Goal: Task Accomplishment & Management: Use online tool/utility

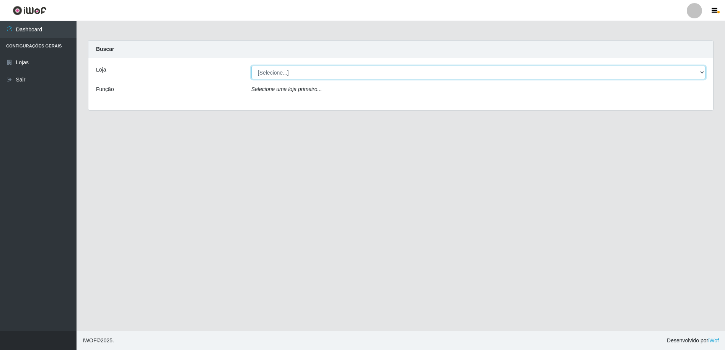
click at [307, 74] on select "[Selecione...] Extrabom - Loja 16 [GEOGRAPHIC_DATA]" at bounding box center [478, 72] width 454 height 13
select select "450"
click at [251, 66] on select "[Selecione...] Extrabom - Loja 16 [GEOGRAPHIC_DATA]" at bounding box center [478, 72] width 454 height 13
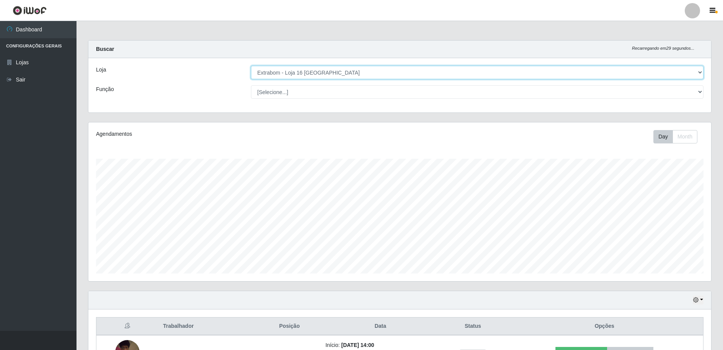
scroll to position [159, 623]
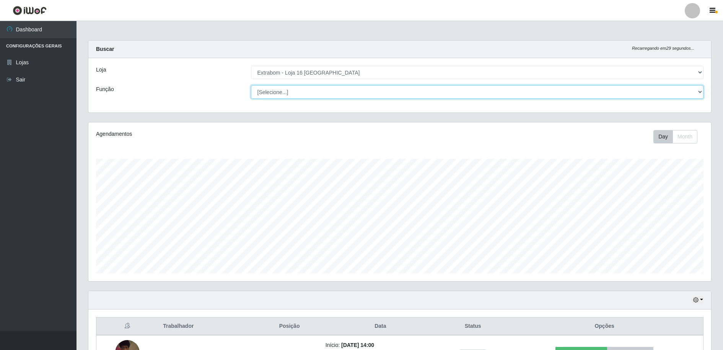
click at [287, 93] on select "[Selecione...] Repositor Repositor + Repositor ++" at bounding box center [477, 91] width 453 height 13
click at [251, 85] on select "[Selecione...] Repositor Repositor + Repositor ++" at bounding box center [477, 91] width 453 height 13
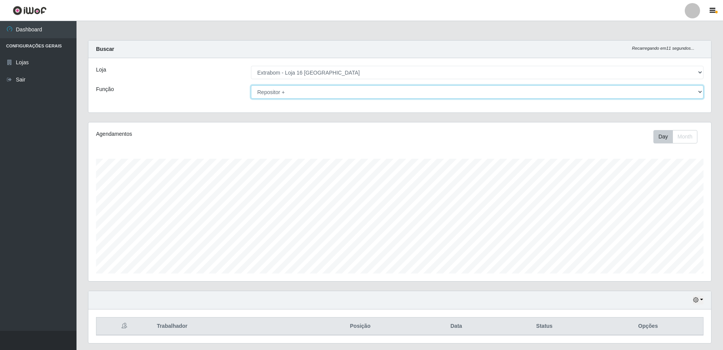
scroll to position [22, 0]
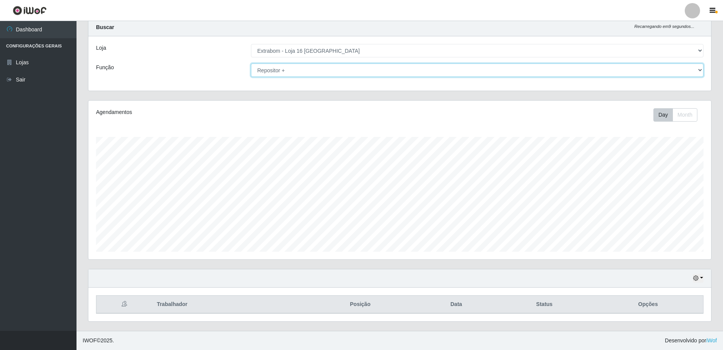
click at [326, 71] on select "[Selecione...] Repositor Repositor + Repositor ++" at bounding box center [477, 70] width 453 height 13
select select "24"
click at [251, 64] on select "[Selecione...] Repositor Repositor + Repositor ++" at bounding box center [477, 70] width 453 height 13
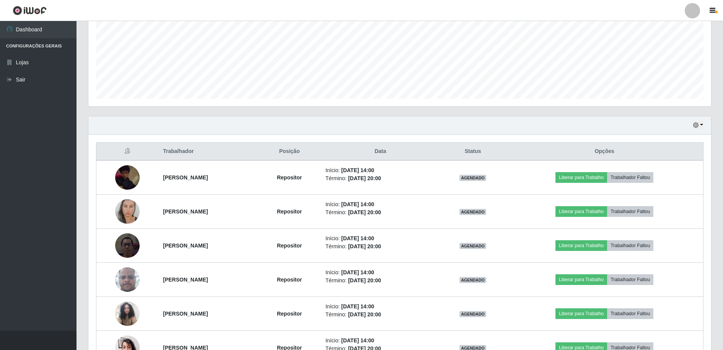
scroll to position [226, 0]
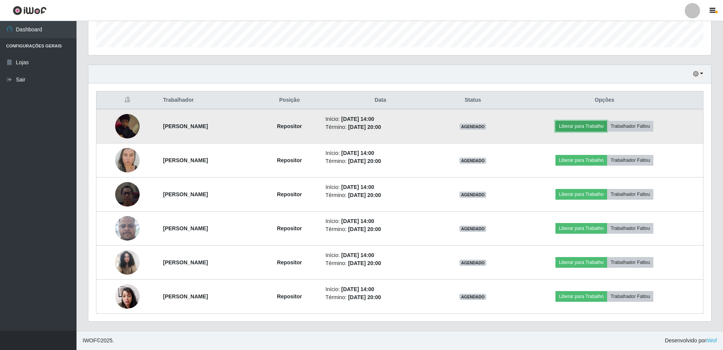
click at [603, 125] on button "Liberar para Trabalho" at bounding box center [581, 126] width 52 height 11
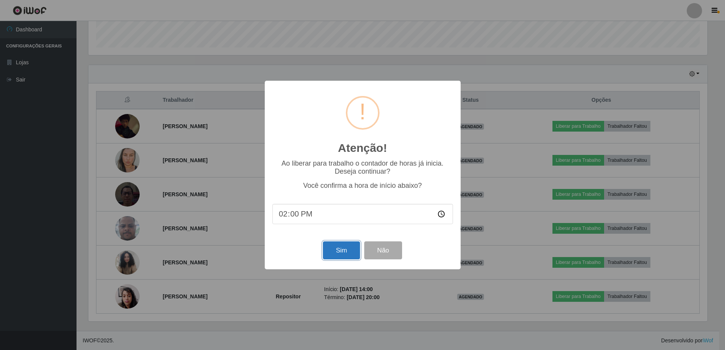
click at [336, 255] on button "Sim" at bounding box center [341, 250] width 37 height 18
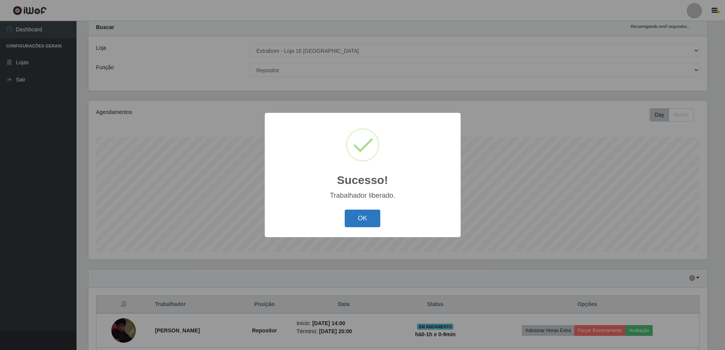
click at [371, 217] on button "OK" at bounding box center [363, 219] width 36 height 18
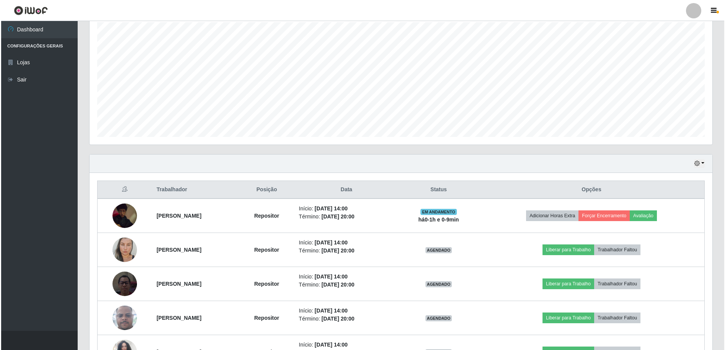
scroll to position [175, 0]
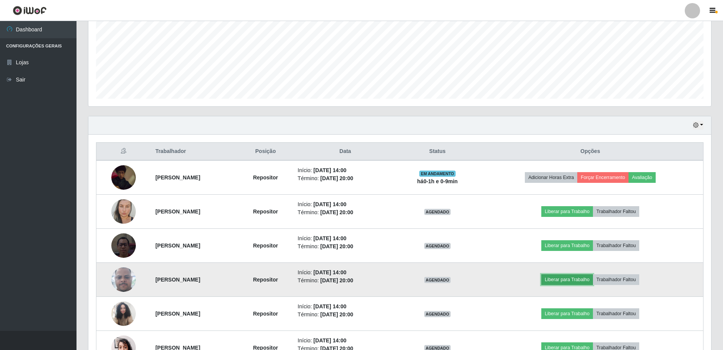
click at [572, 277] on button "Liberar para Trabalho" at bounding box center [567, 279] width 52 height 11
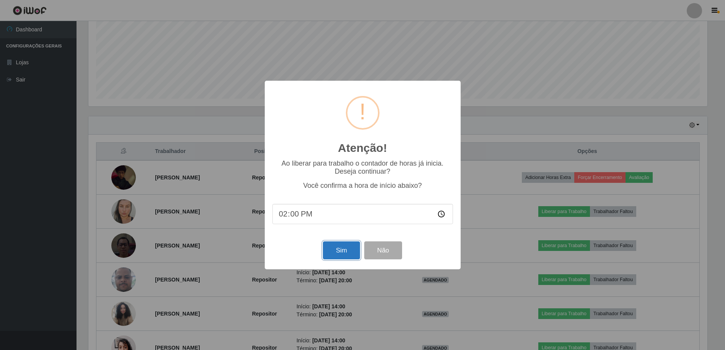
click at [347, 254] on button "Sim" at bounding box center [341, 250] width 37 height 18
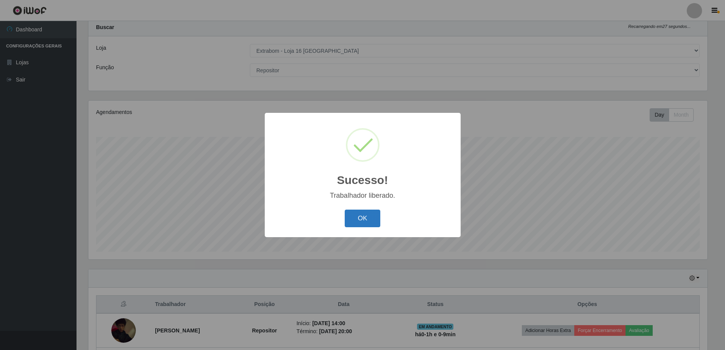
click at [351, 221] on button "OK" at bounding box center [363, 219] width 36 height 18
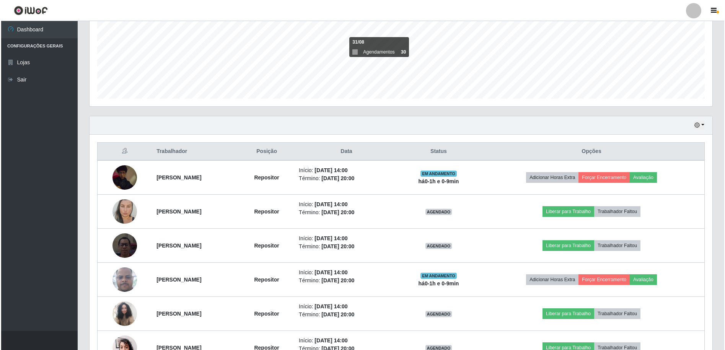
scroll to position [226, 0]
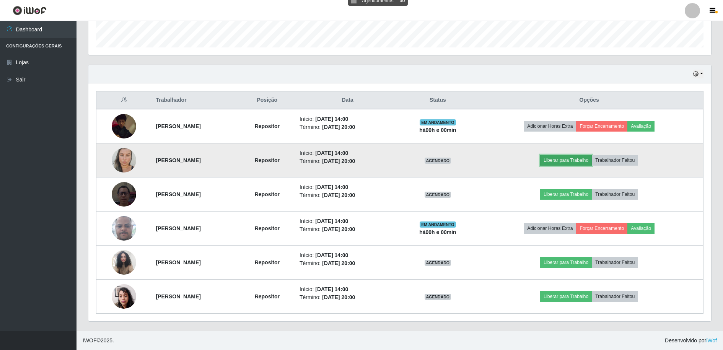
click at [580, 159] on button "Liberar para Trabalho" at bounding box center [566, 160] width 52 height 11
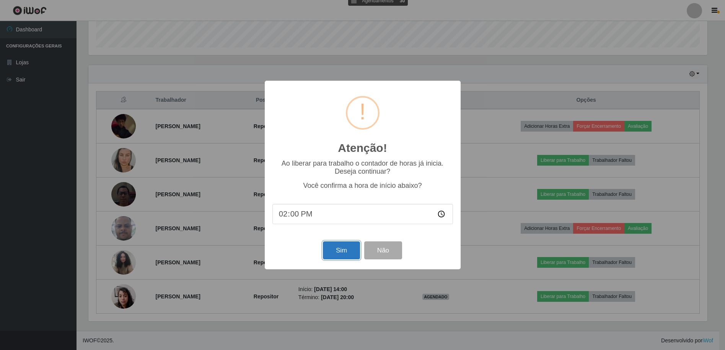
click at [331, 247] on button "Sim" at bounding box center [341, 250] width 37 height 18
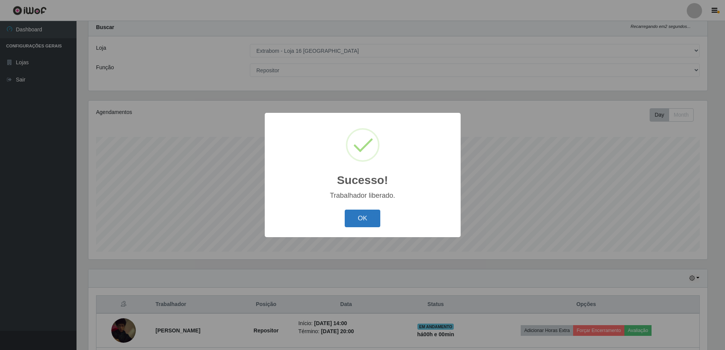
click at [365, 222] on button "OK" at bounding box center [363, 219] width 36 height 18
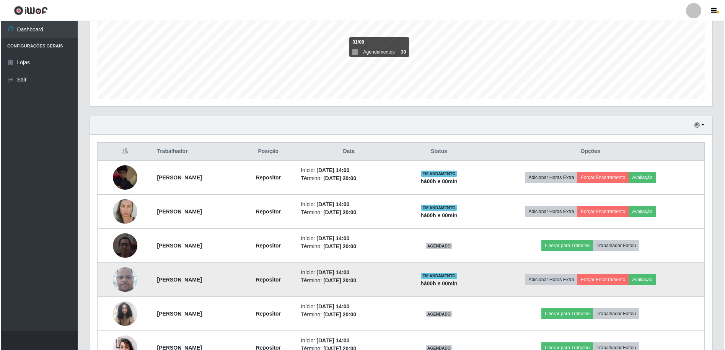
scroll to position [226, 0]
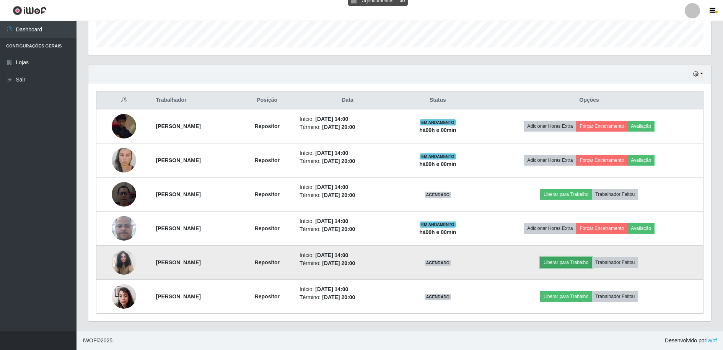
click at [586, 260] on button "Liberar para Trabalho" at bounding box center [566, 262] width 52 height 11
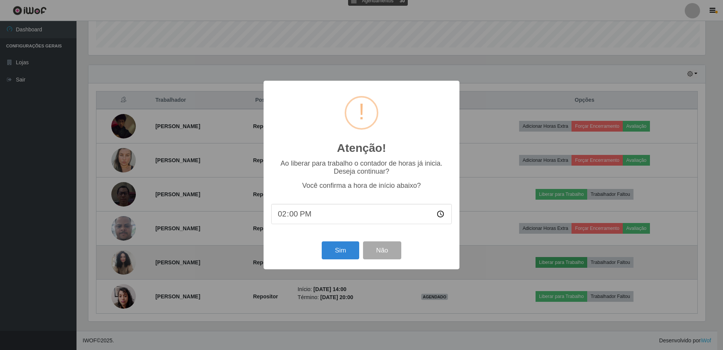
scroll to position [159, 619]
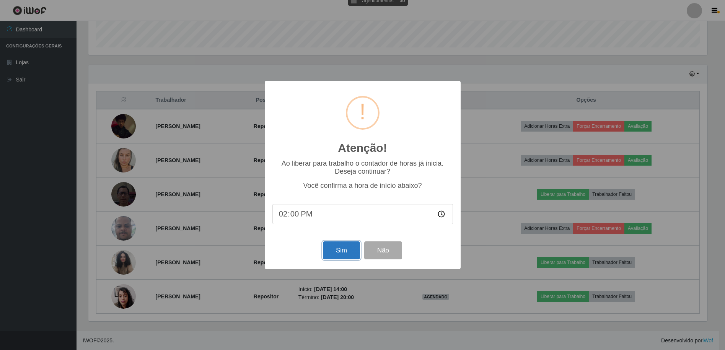
click at [336, 252] on button "Sim" at bounding box center [341, 250] width 37 height 18
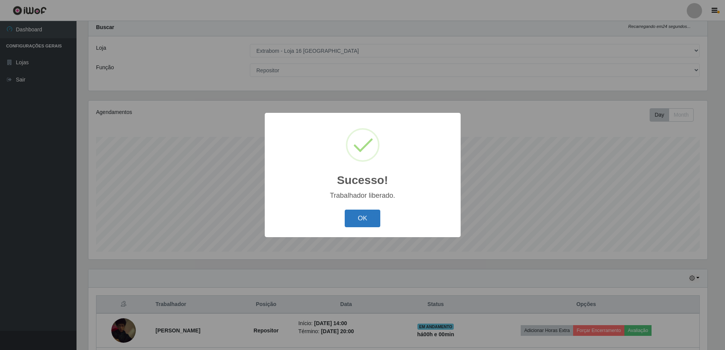
click at [366, 215] on button "OK" at bounding box center [363, 219] width 36 height 18
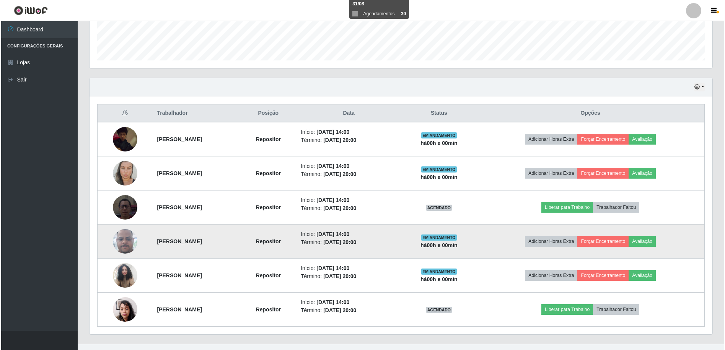
scroll to position [226, 0]
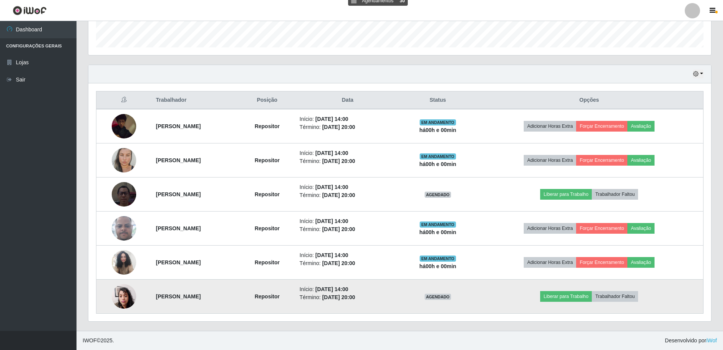
click at [578, 303] on td "Liberar para Trabalho Trabalhador Faltou" at bounding box center [589, 297] width 228 height 34
click at [577, 300] on button "Liberar para Trabalho" at bounding box center [566, 296] width 52 height 11
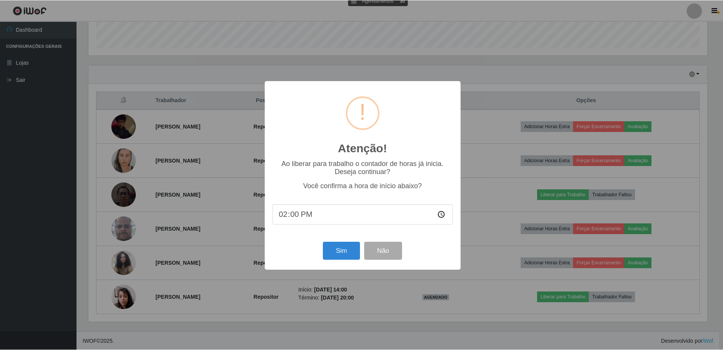
scroll to position [159, 619]
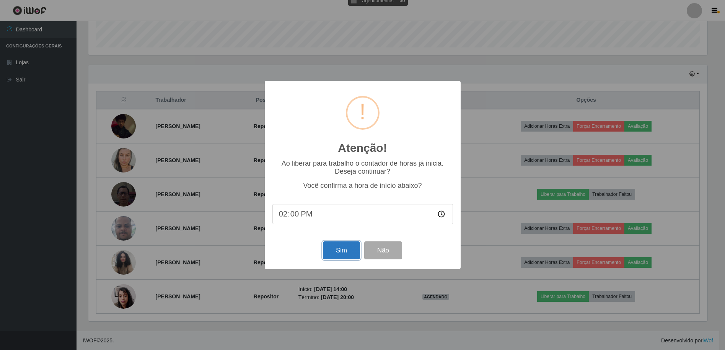
click at [331, 256] on button "Sim" at bounding box center [341, 250] width 37 height 18
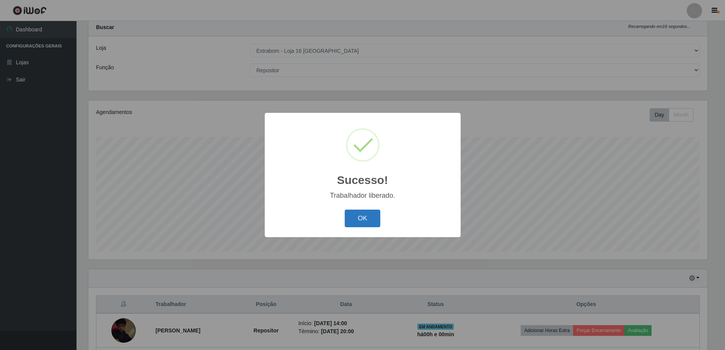
click at [371, 216] on button "OK" at bounding box center [363, 219] width 36 height 18
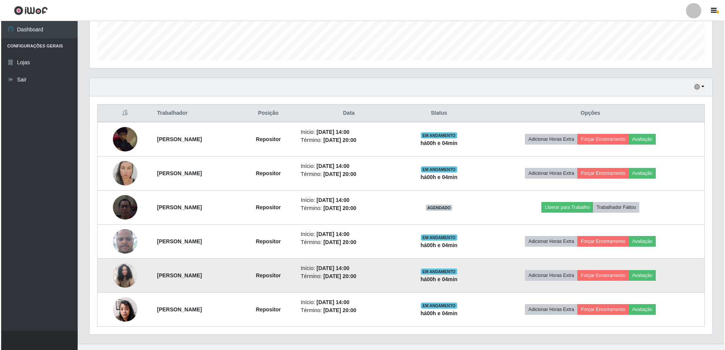
scroll to position [226, 0]
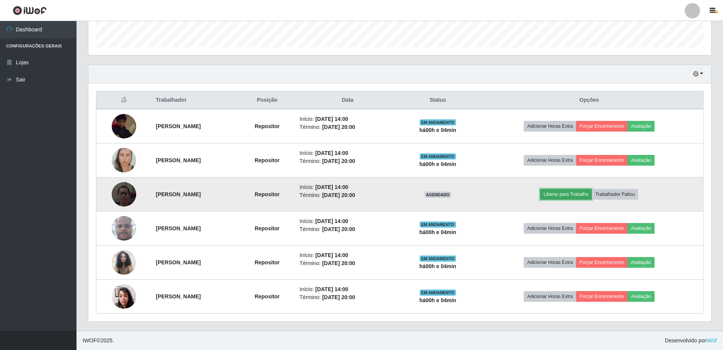
click at [592, 195] on button "Liberar para Trabalho" at bounding box center [566, 194] width 52 height 11
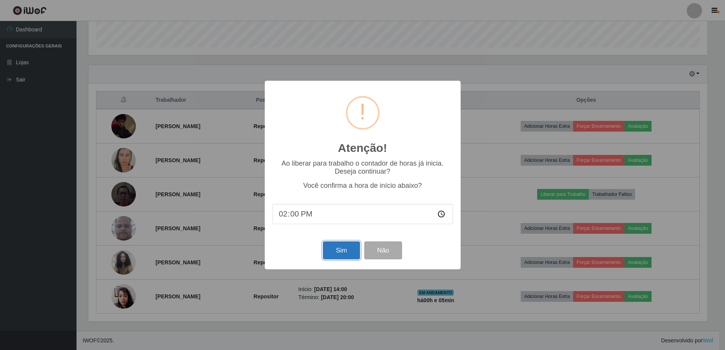
click at [351, 250] on button "Sim" at bounding box center [341, 250] width 37 height 18
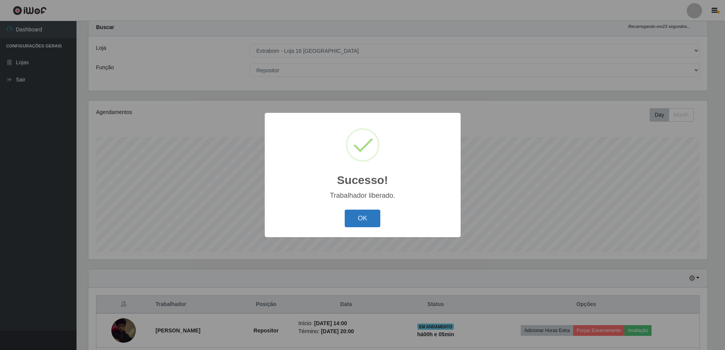
click at [359, 218] on button "OK" at bounding box center [363, 219] width 36 height 18
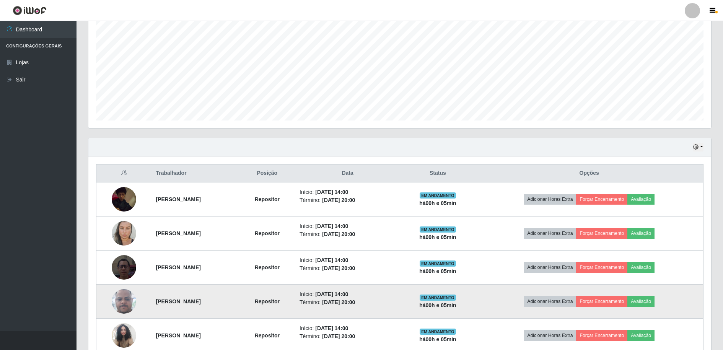
scroll to position [226, 0]
